Goal: Information Seeking & Learning: Learn about a topic

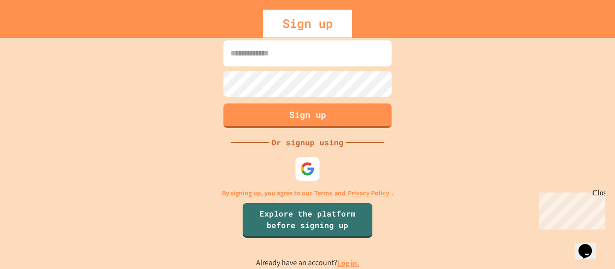
click at [347, 263] on link "Log in." at bounding box center [348, 263] width 22 height 10
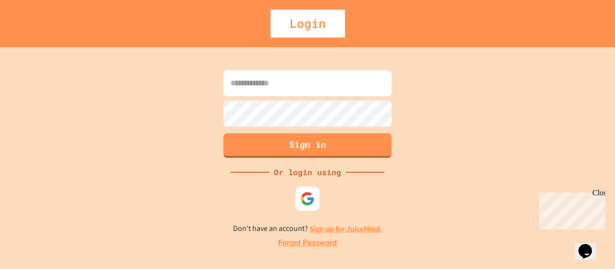
click at [297, 189] on div at bounding box center [308, 198] width 24 height 24
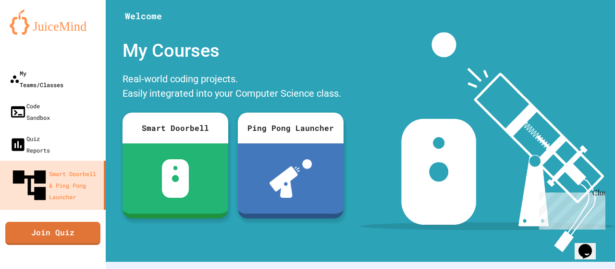
click at [41, 69] on div "My Teams/Classes" at bounding box center [37, 78] width 54 height 23
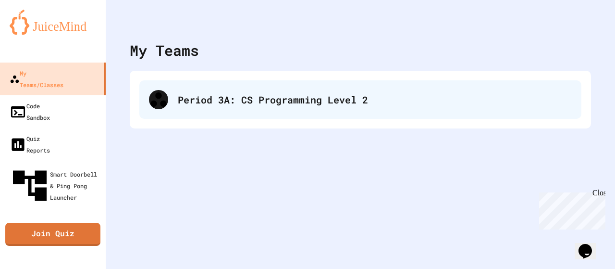
click at [288, 96] on div "Period 3A: CS Programming Level 2" at bounding box center [375, 99] width 394 height 14
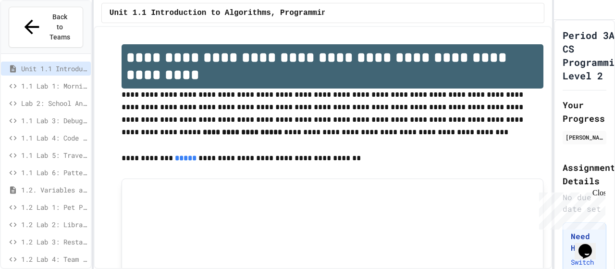
click at [56, 148] on div "1.1 Lab 5: Travel Route Debugger" at bounding box center [46, 156] width 90 height 17
click at [56, 167] on span "1.1 Lab 6: Pattern Detective" at bounding box center [54, 172] width 66 height 10
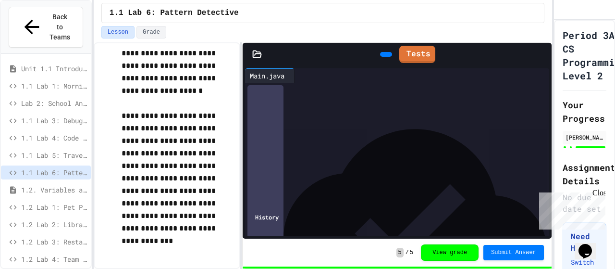
scroll to position [159, 0]
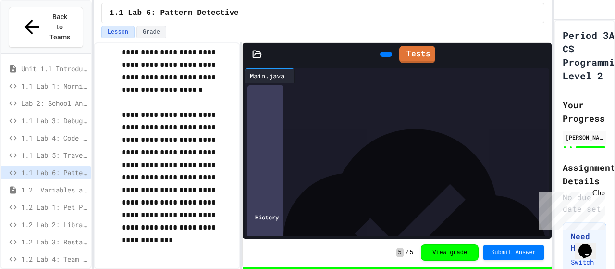
click at [36, 236] on span "1.2 Lab 3: Restaurant Order System" at bounding box center [54, 241] width 66 height 10
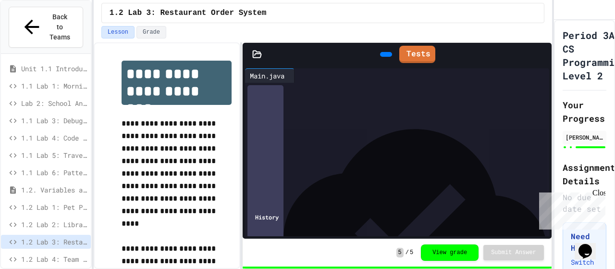
click at [61, 254] on span "1.2 Lab 4: Team Stats Calculator" at bounding box center [54, 259] width 66 height 10
